Goal: Use online tool/utility: Utilize a website feature to perform a specific function

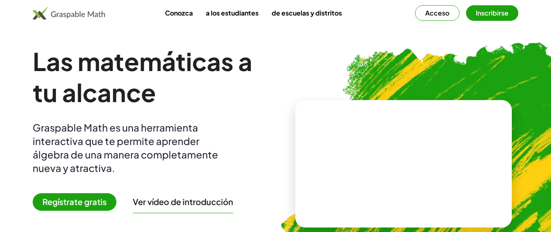
click at [493, 13] on font "Inscribirse" at bounding box center [492, 13] width 33 height 9
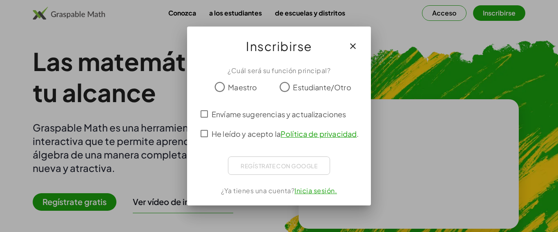
click at [243, 90] on font "Maestro" at bounding box center [242, 87] width 29 height 9
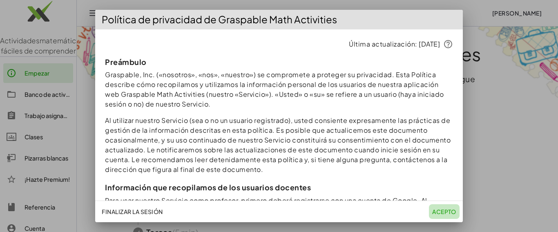
click at [440, 213] on font "Acepto" at bounding box center [444, 211] width 24 height 7
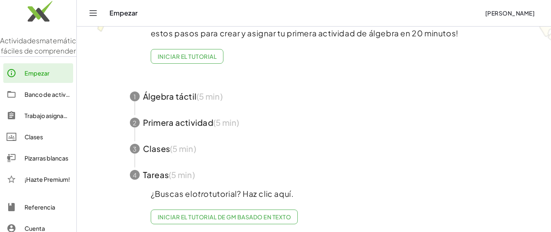
scroll to position [68, 0]
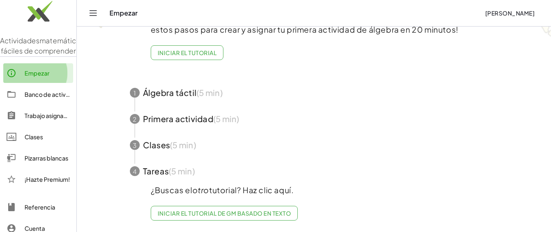
click at [33, 77] on font "Empezar" at bounding box center [37, 72] width 25 height 7
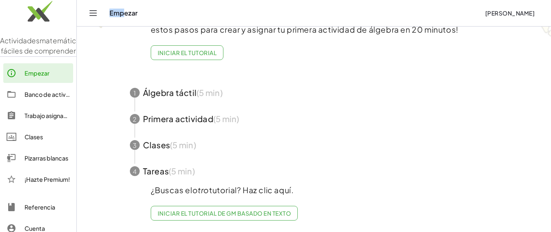
drag, startPoint x: 126, startPoint y: 13, endPoint x: 95, endPoint y: 13, distance: 31.5
click at [95, 13] on div "Empezar [PERSON_NAME]" at bounding box center [314, 13] width 455 height 26
click at [95, 13] on icon "Cambiar navegación" at bounding box center [93, 13] width 10 height 10
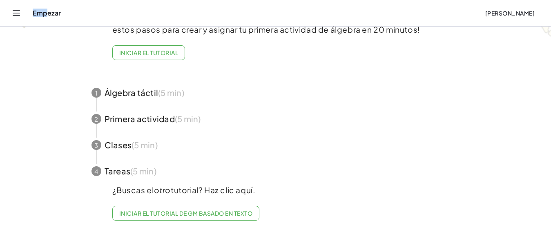
click at [13, 11] on icon "Cambiar navegación" at bounding box center [16, 13] width 10 height 10
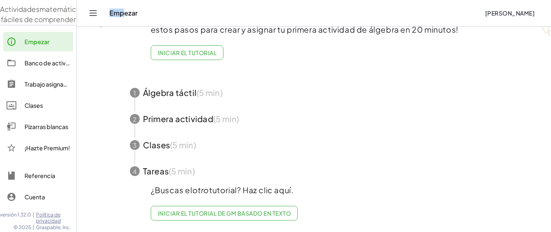
scroll to position [0, 0]
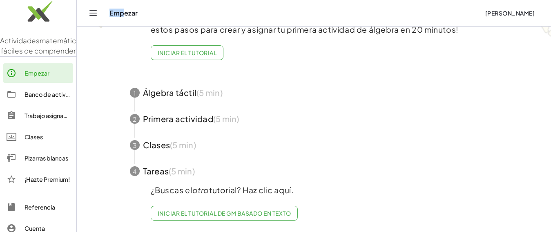
click at [182, 88] on span "button" at bounding box center [314, 93] width 388 height 26
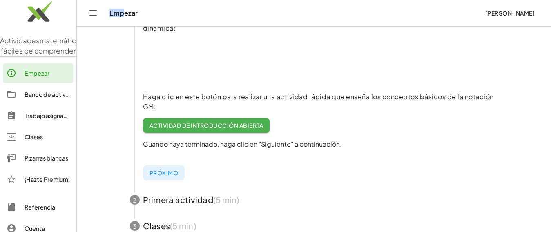
scroll to position [135, 0]
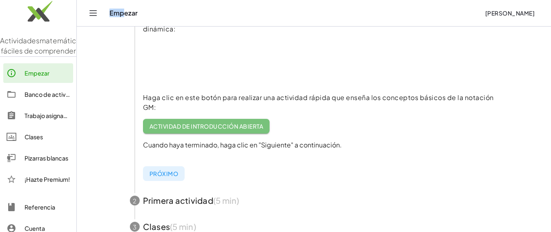
click at [238, 127] on font "Actividad de introducción abierta" at bounding box center [207, 126] width 114 height 7
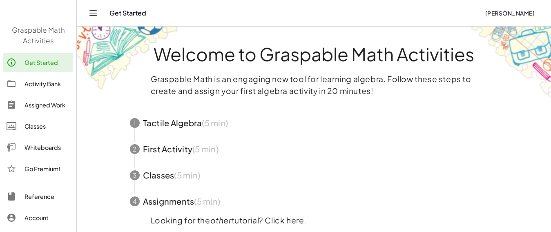
scroll to position [37, 0]
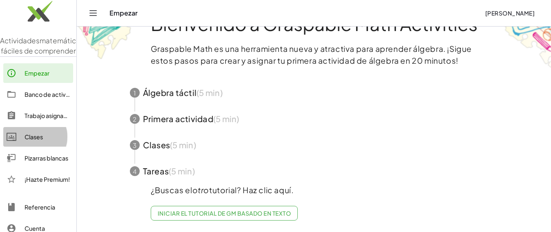
click at [32, 141] on font "Clases" at bounding box center [34, 136] width 18 height 7
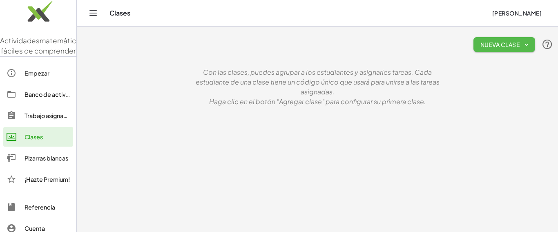
click at [511, 46] on font "Nueva clase" at bounding box center [499, 44] width 39 height 7
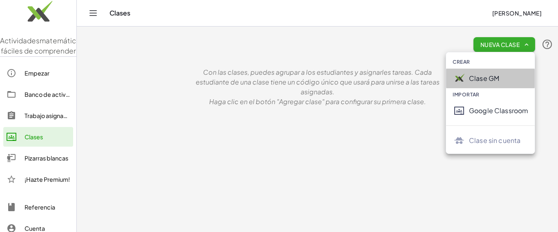
click at [490, 79] on font "Clase GM" at bounding box center [484, 78] width 30 height 9
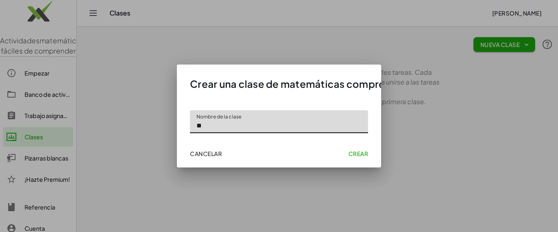
type input "**"
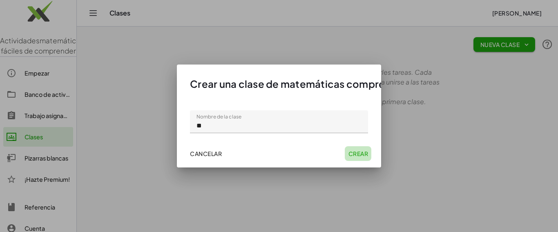
click at [362, 154] on font "Crear" at bounding box center [358, 153] width 20 height 7
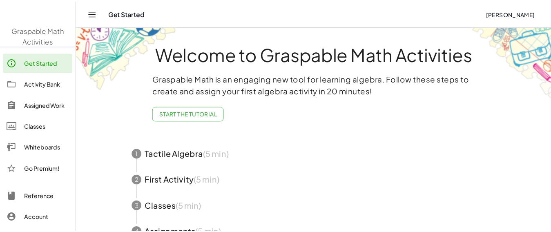
scroll to position [37, 0]
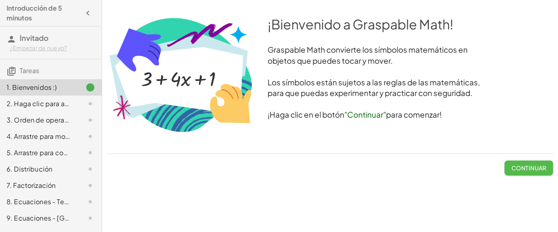
click at [537, 165] on font "Continuar" at bounding box center [528, 167] width 35 height 7
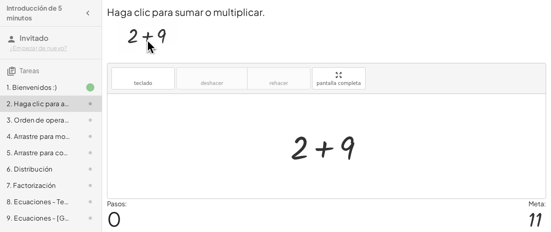
scroll to position [28, 0]
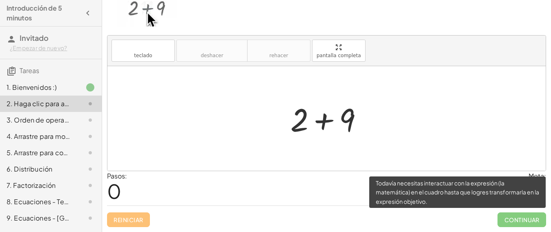
click at [535, 223] on span "Continuar" at bounding box center [522, 219] width 49 height 15
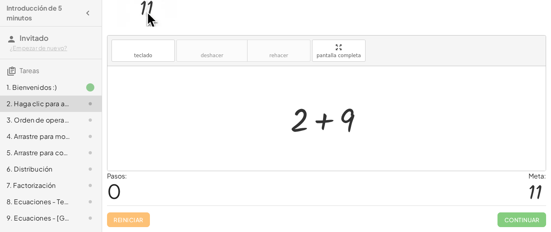
click at [54, 49] on font "¿Empezar de nuevo?" at bounding box center [39, 47] width 58 height 7
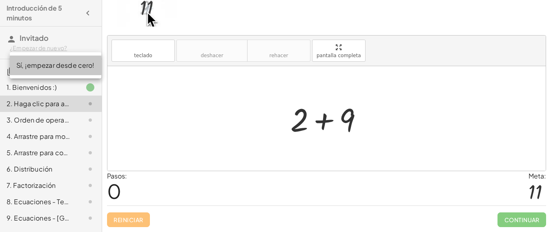
click at [66, 67] on font "Sí, ¡empezar desde cero!" at bounding box center [55, 65] width 78 height 9
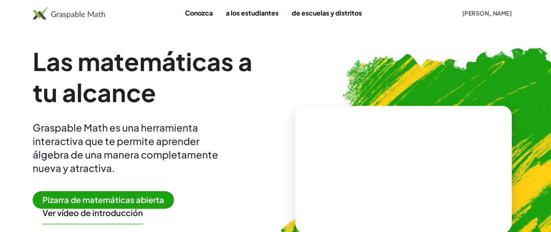
click at [115, 198] on font "Pizarra de matemáticas abierta" at bounding box center [103, 199] width 122 height 10
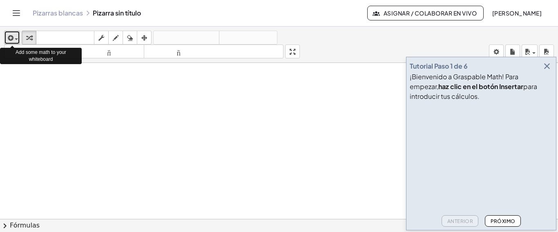
click at [15, 40] on div "button" at bounding box center [12, 38] width 12 height 10
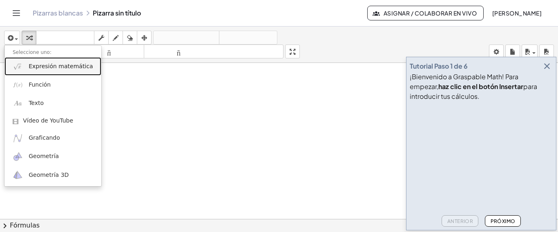
click at [27, 69] on link "Expresión matemática" at bounding box center [52, 66] width 97 height 18
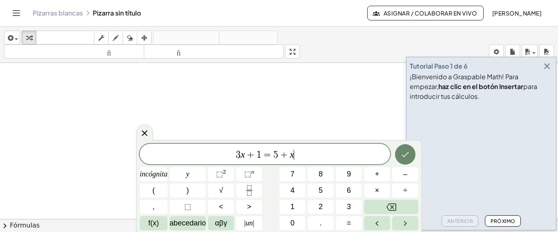
click at [407, 157] on icon "Hecho" at bounding box center [405, 155] width 10 height 10
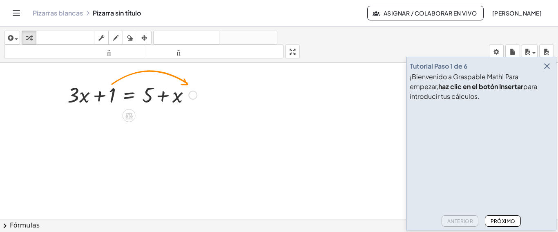
click at [112, 96] on div at bounding box center [132, 94] width 138 height 28
click at [113, 96] on div at bounding box center [132, 94] width 138 height 28
click at [193, 95] on div at bounding box center [192, 95] width 9 height 9
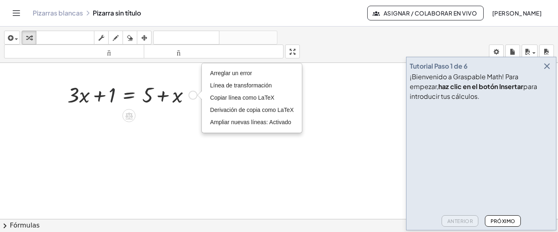
click at [111, 95] on div at bounding box center [132, 94] width 138 height 28
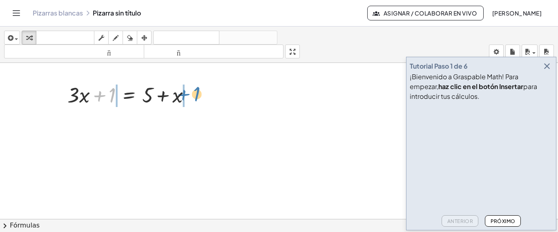
drag, startPoint x: 112, startPoint y: 97, endPoint x: 197, endPoint y: 96, distance: 84.6
click at [197, 96] on div at bounding box center [132, 94] width 138 height 28
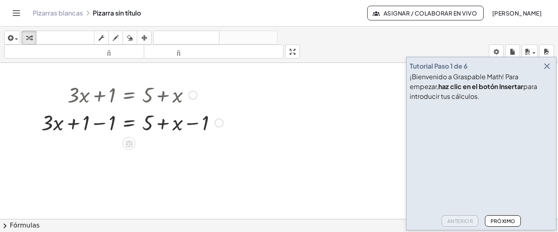
click at [219, 121] on div "Arreglar un error Línea de transformación Copiar línea como LaTeX Derivación de…" at bounding box center [218, 122] width 9 height 9
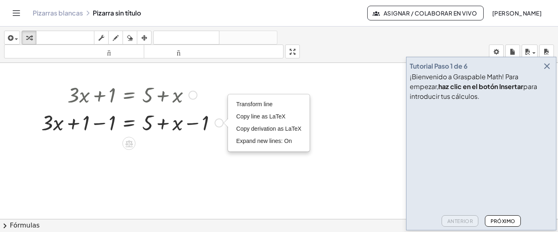
click at [219, 121] on div "Transform line Copy line as LaTeX Copy derivation as LaTeX Expand new lines: On" at bounding box center [218, 122] width 9 height 9
click at [203, 122] on div at bounding box center [132, 122] width 190 height 28
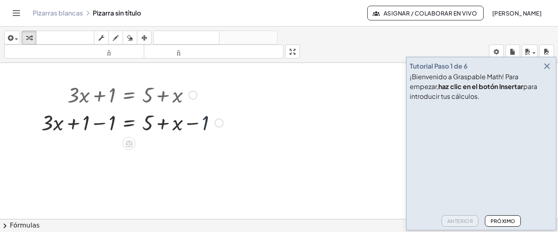
click at [203, 122] on div at bounding box center [132, 122] width 190 height 28
click at [102, 123] on div at bounding box center [132, 122] width 190 height 28
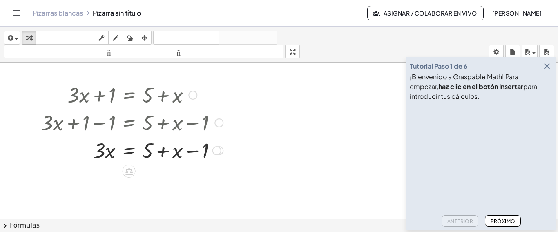
click at [193, 152] on div at bounding box center [132, 150] width 190 height 28
drag, startPoint x: 178, startPoint y: 153, endPoint x: 77, endPoint y: 152, distance: 100.9
click at [77, 152] on div at bounding box center [132, 150] width 190 height 28
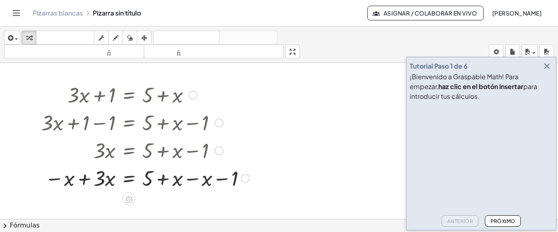
click at [85, 179] on div at bounding box center [145, 178] width 216 height 28
click at [85, 179] on div at bounding box center [147, 178] width 220 height 28
click at [192, 179] on div at bounding box center [147, 178] width 220 height 28
click at [192, 179] on div at bounding box center [189, 178] width 9 height 9
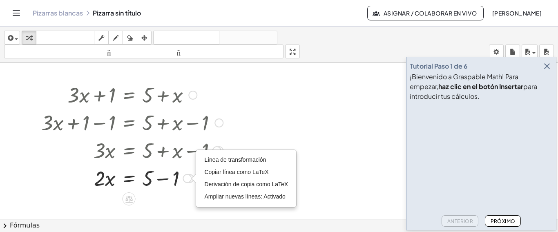
click at [163, 180] on div at bounding box center [132, 178] width 190 height 28
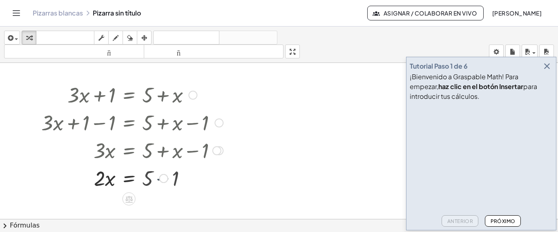
click at [163, 180] on div "Línea de transformación Copiar línea como LaTeX Derivación de copia como LaTeX …" at bounding box center [163, 178] width 9 height 9
